Goal: Task Accomplishment & Management: Manage account settings

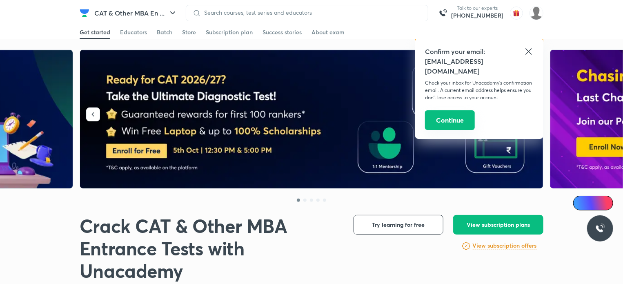
click at [459, 116] on button "Continue" at bounding box center [450, 120] width 50 height 20
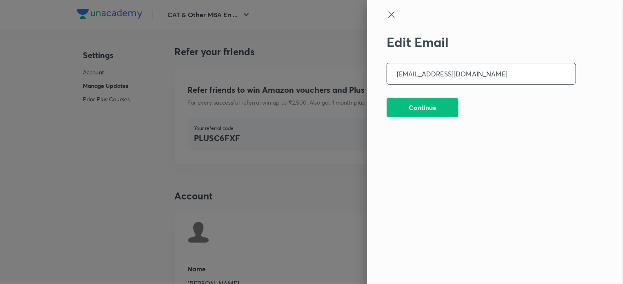
scroll to position [2022, 0]
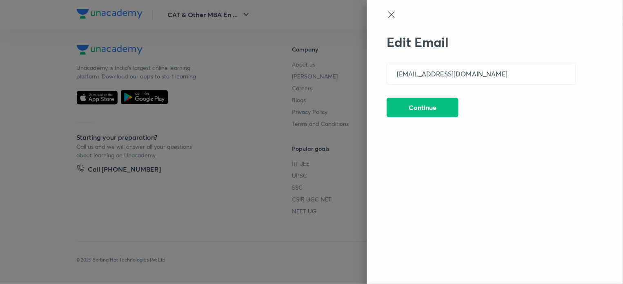
click at [395, 16] on icon at bounding box center [392, 15] width 10 height 10
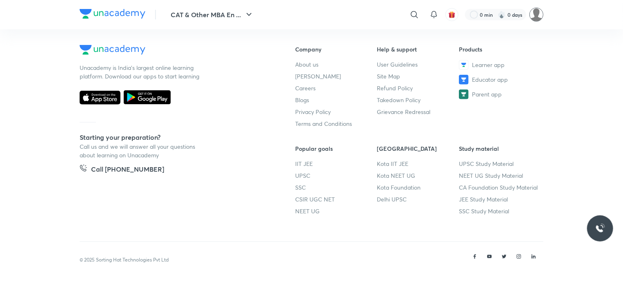
click at [536, 16] on img at bounding box center [537, 15] width 14 height 14
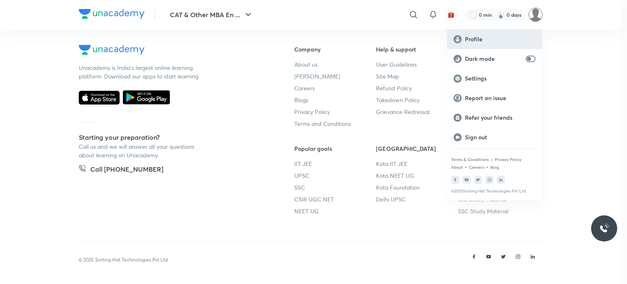
click at [501, 34] on div "Profile" at bounding box center [494, 39] width 95 height 20
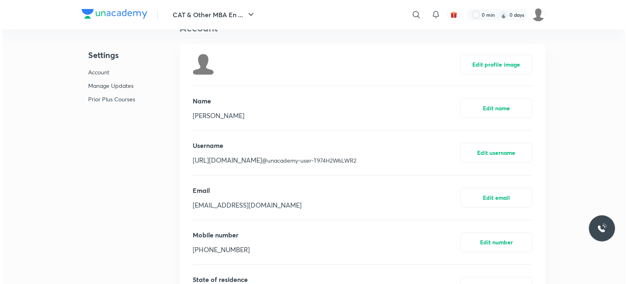
scroll to position [2022, 0]
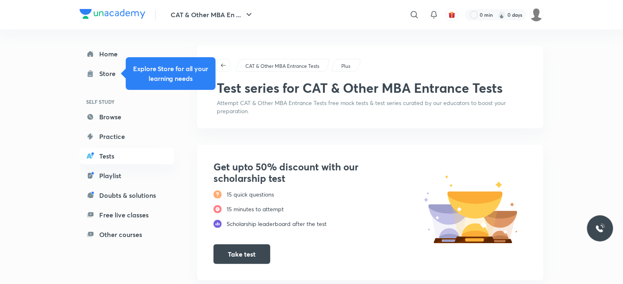
scroll to position [749, 0]
click at [533, 14] on img at bounding box center [537, 15] width 14 height 14
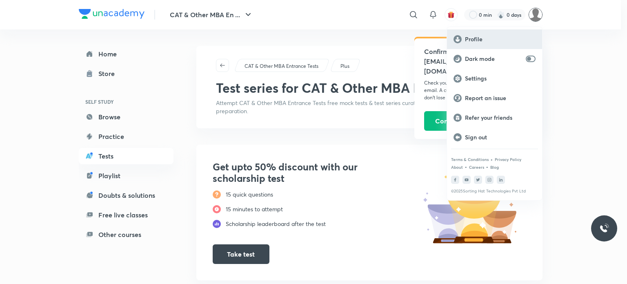
click at [518, 39] on p "Profile" at bounding box center [500, 39] width 71 height 7
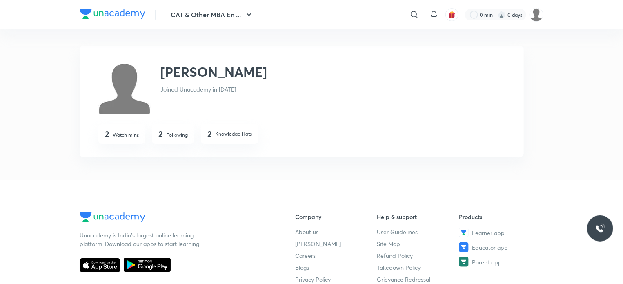
click at [236, 139] on div "2 Knowledge Hats" at bounding box center [229, 134] width 45 height 11
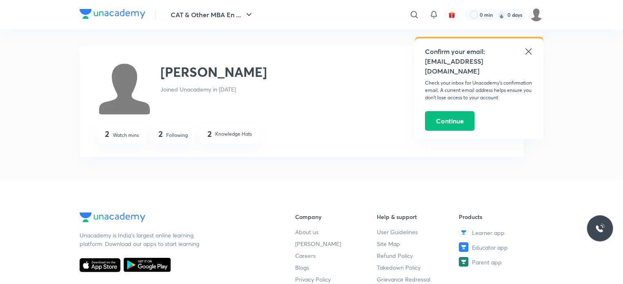
click at [534, 50] on div "Confirm your email: [EMAIL_ADDRESS][DOMAIN_NAME] Check your inbox for Unacademy…" at bounding box center [479, 88] width 128 height 100
click at [518, 47] on h5 "Confirm your email:" at bounding box center [479, 52] width 109 height 10
